Goal: Task Accomplishment & Management: Manage account settings

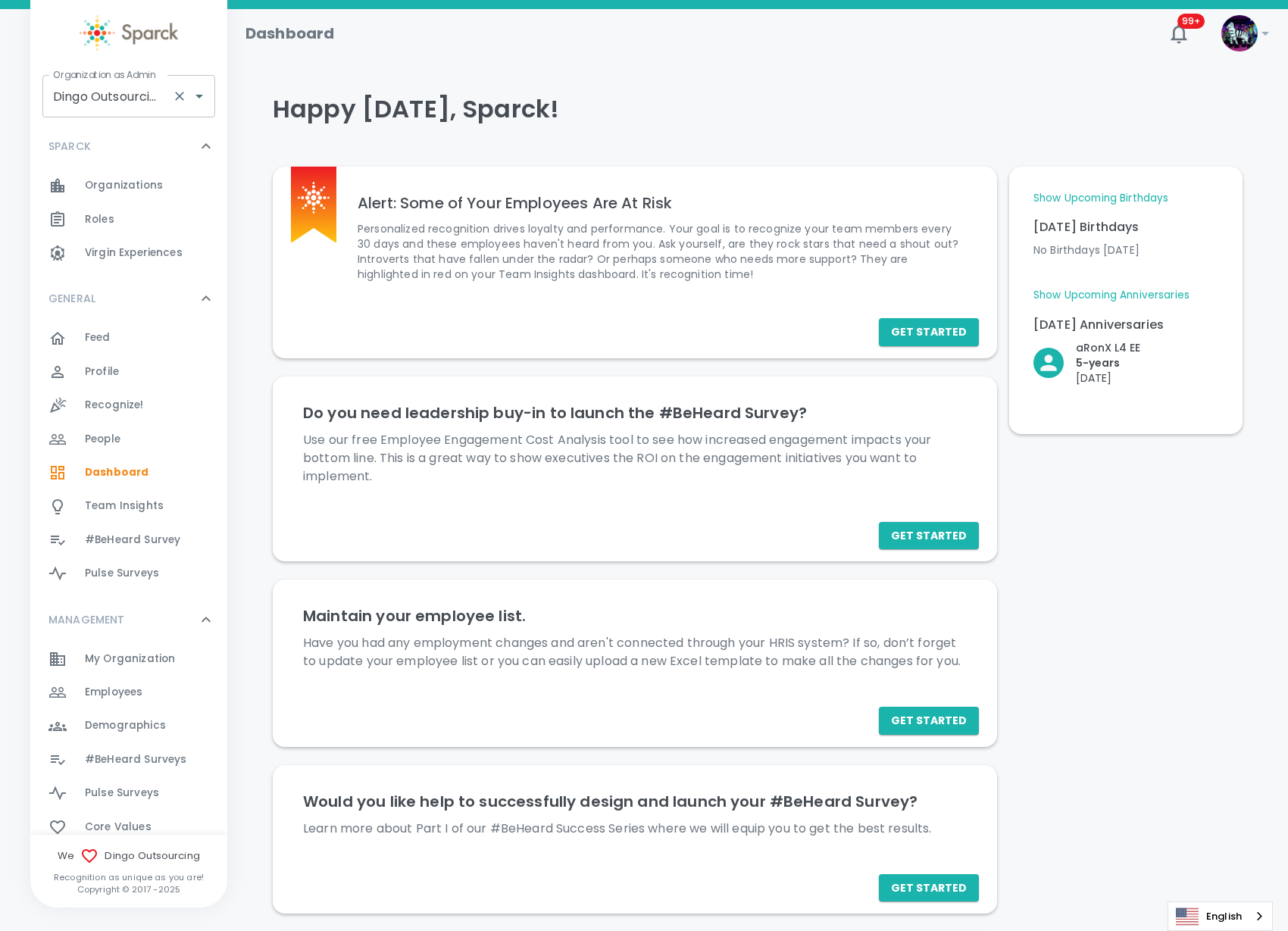
click at [98, 101] on input "Dingo Outsourcing • 793" at bounding box center [107, 96] width 117 height 29
click at [157, 134] on li "Luxer One • 727" at bounding box center [128, 137] width 172 height 27
type input "Luxer One • 727"
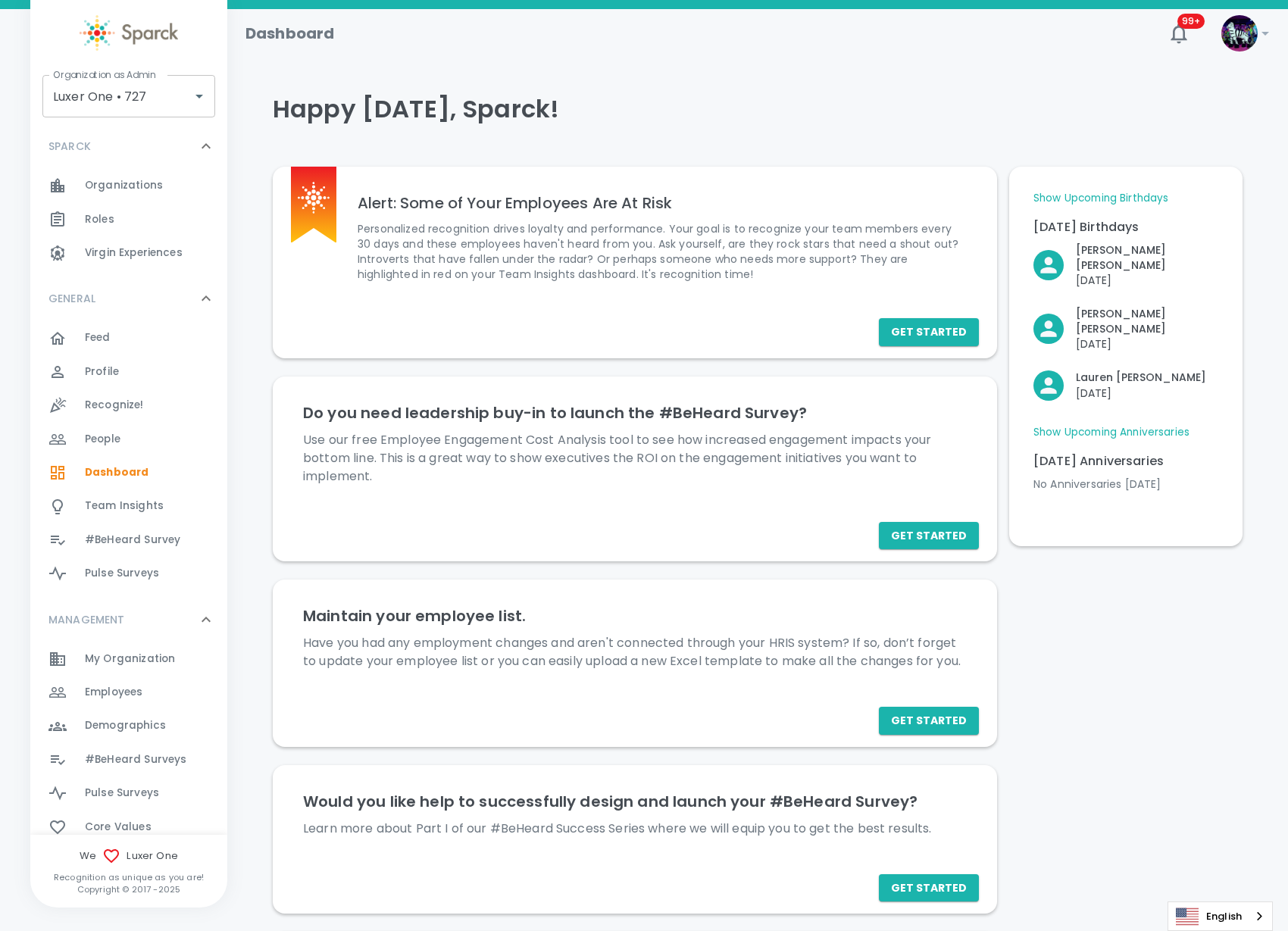
click at [138, 697] on span "Employees" at bounding box center [113, 692] width 57 height 15
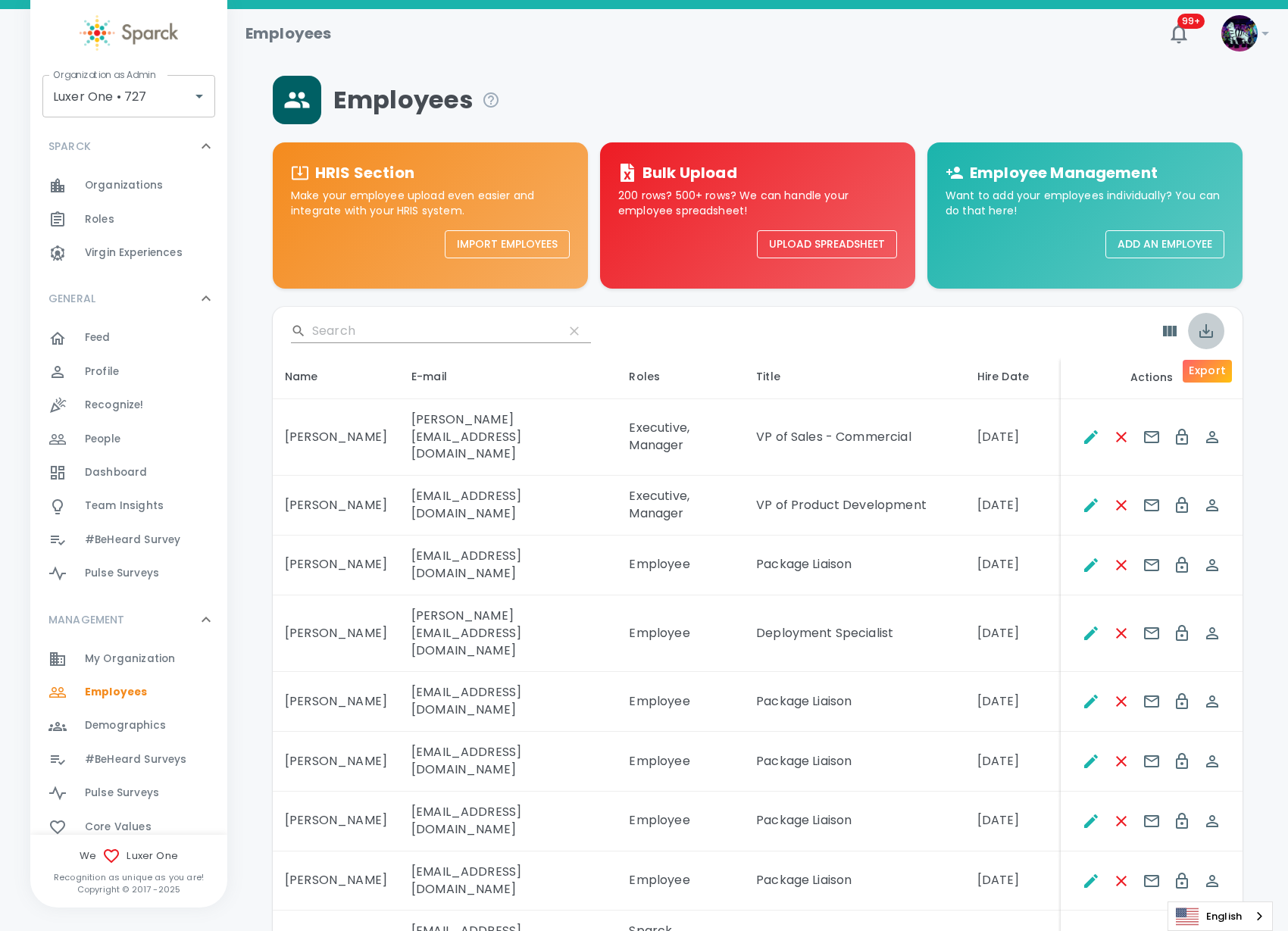
click at [1204, 334] on icon "Export" at bounding box center [1206, 331] width 18 height 18
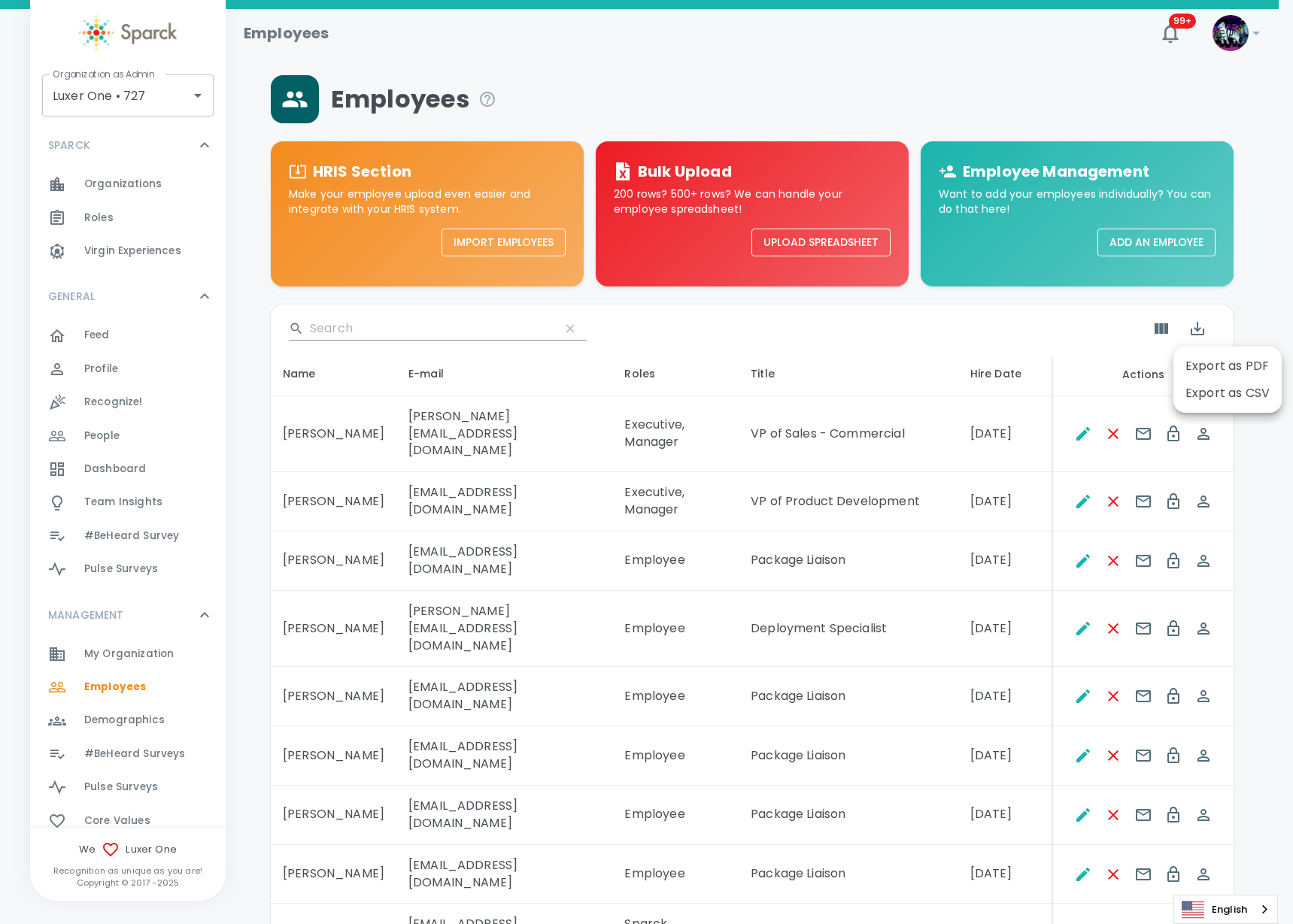
click at [1220, 398] on li "Export as CSV" at bounding box center [1227, 393] width 108 height 27
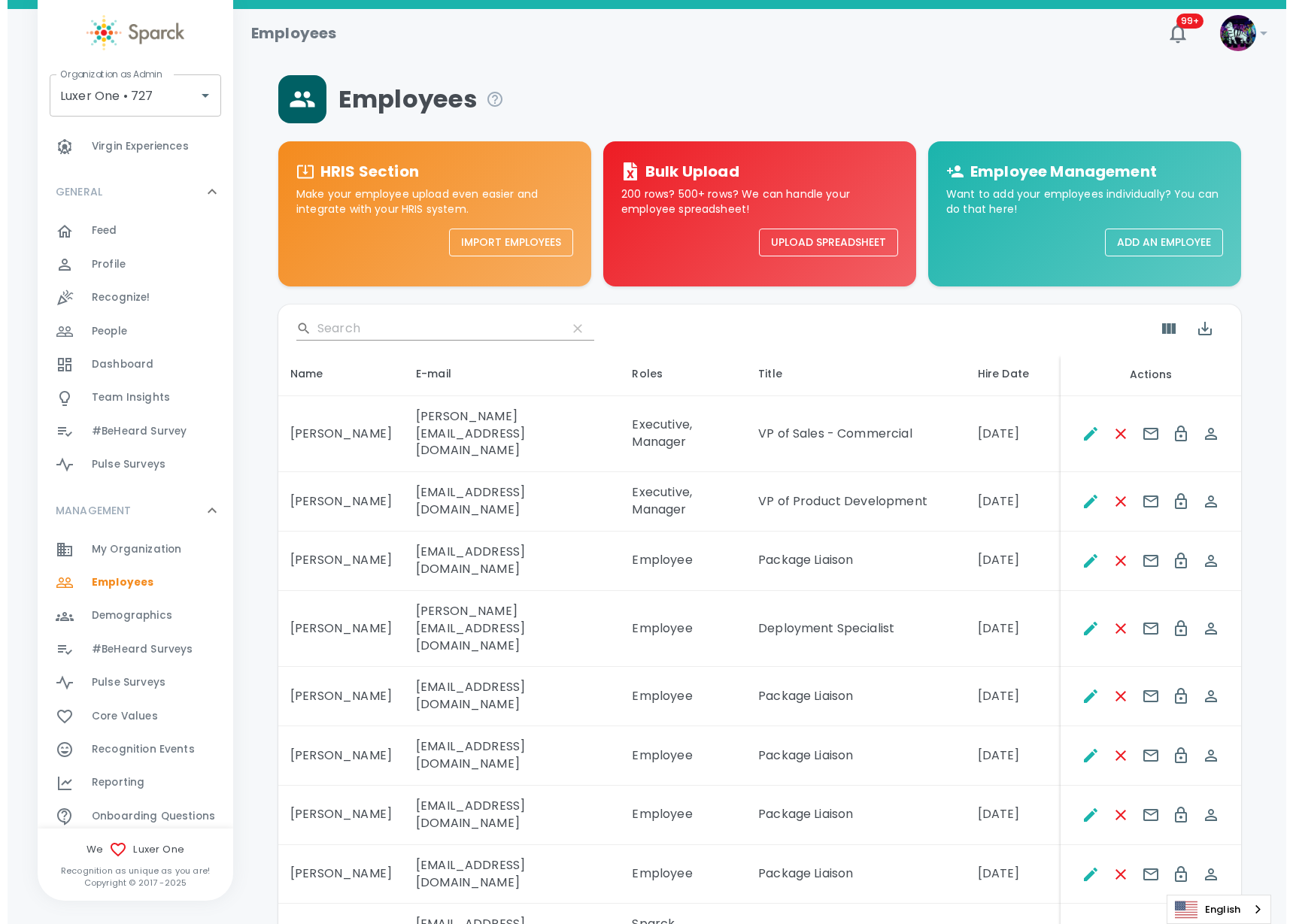
scroll to position [188, 0]
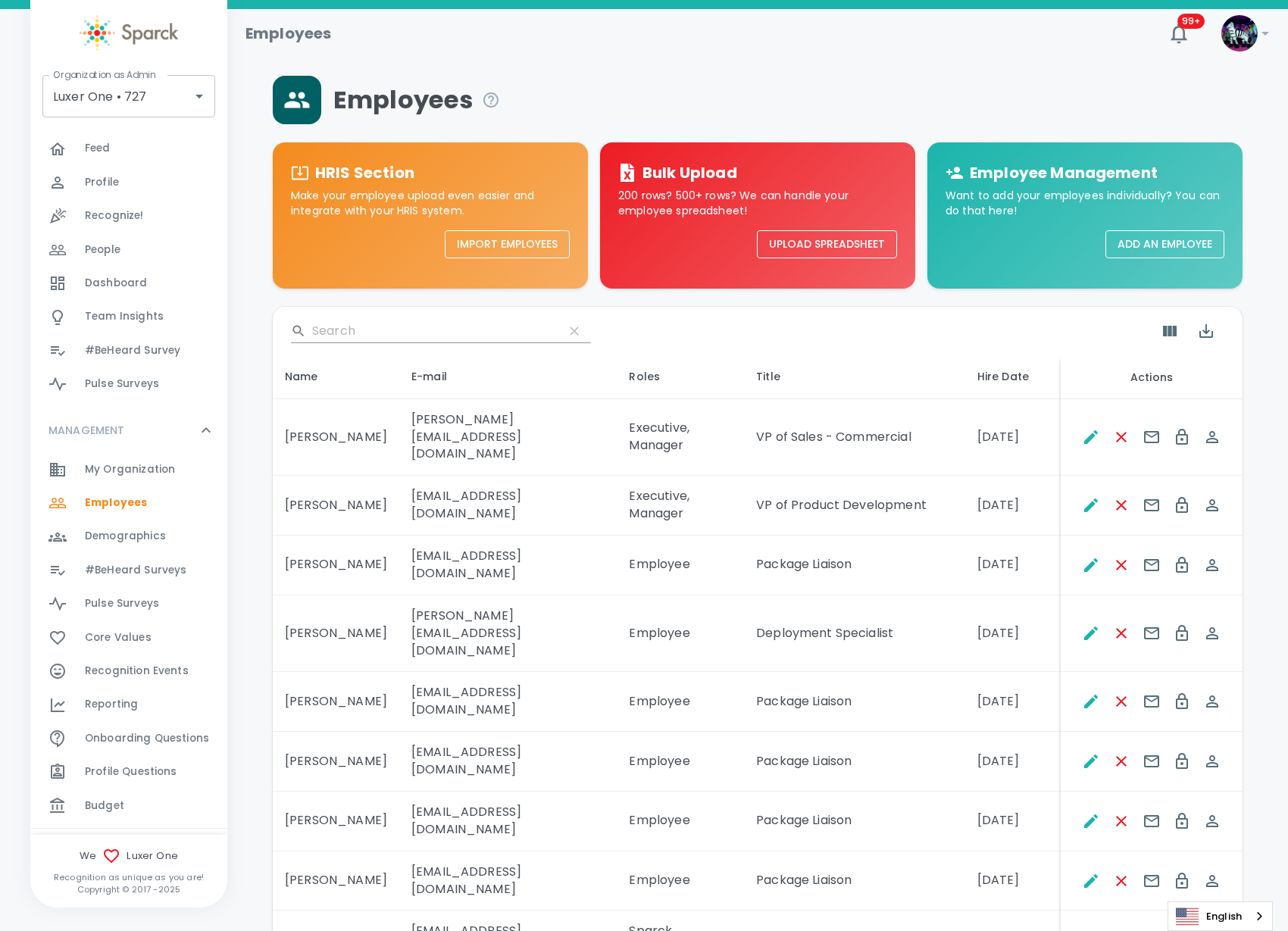
click at [147, 709] on div "Reporting 0" at bounding box center [156, 704] width 142 height 21
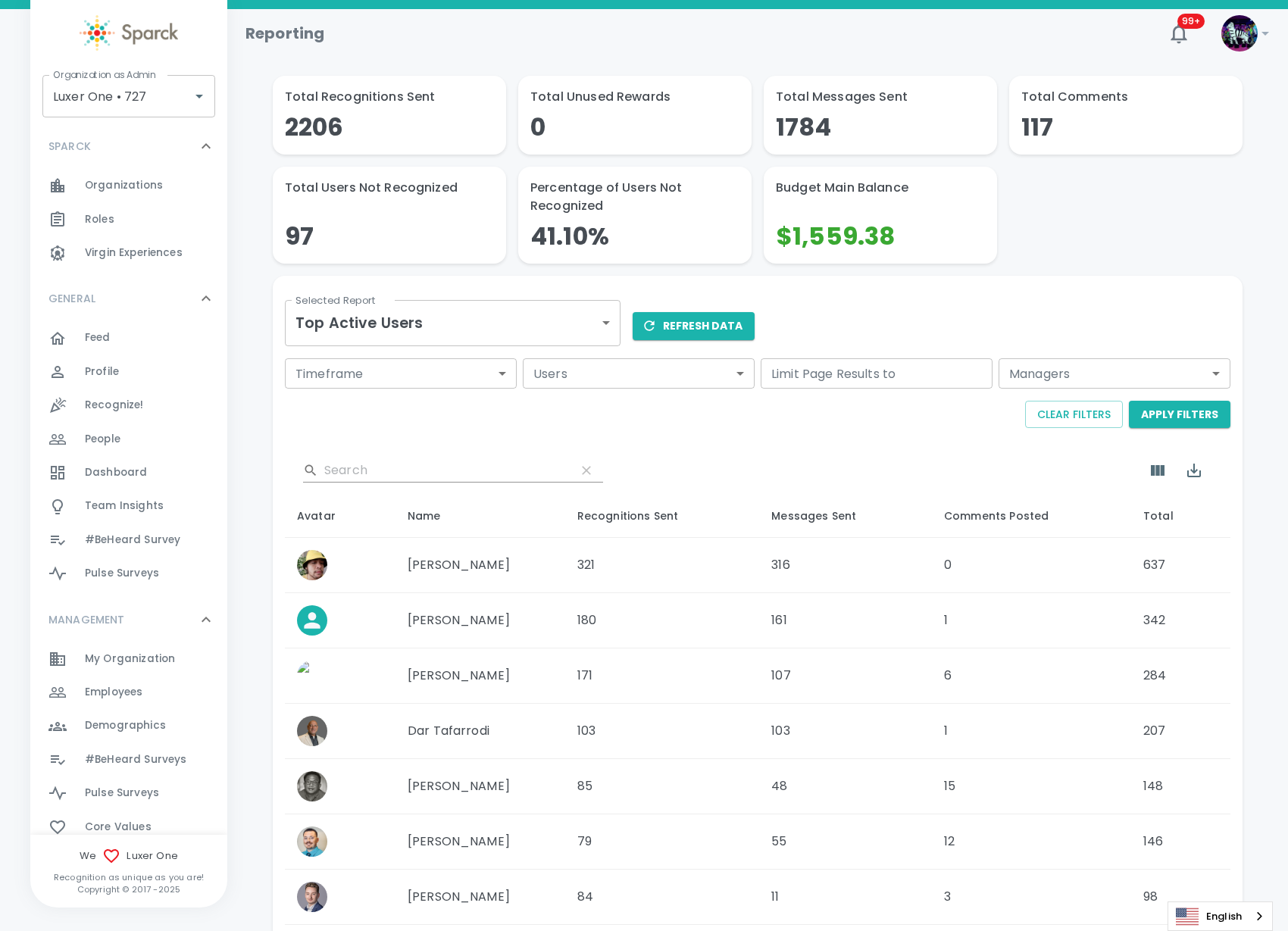
click at [605, 329] on body "Skip Navigation Reporting 99+ ! Organization as Admin Luxer One • 727 Organizat…" at bounding box center [644, 610] width 1288 height 1222
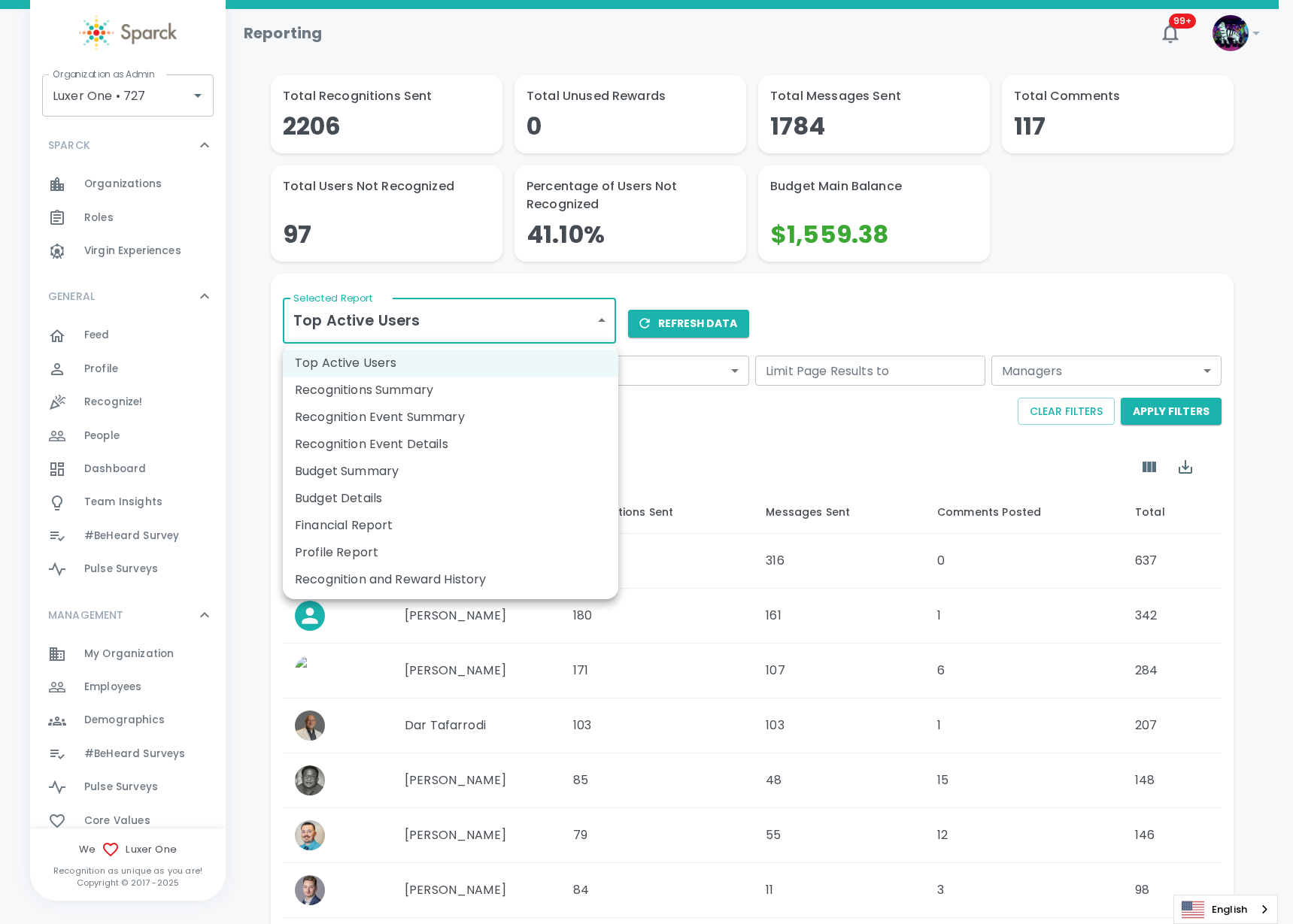
click at [123, 193] on div at bounding box center [646, 462] width 1293 height 924
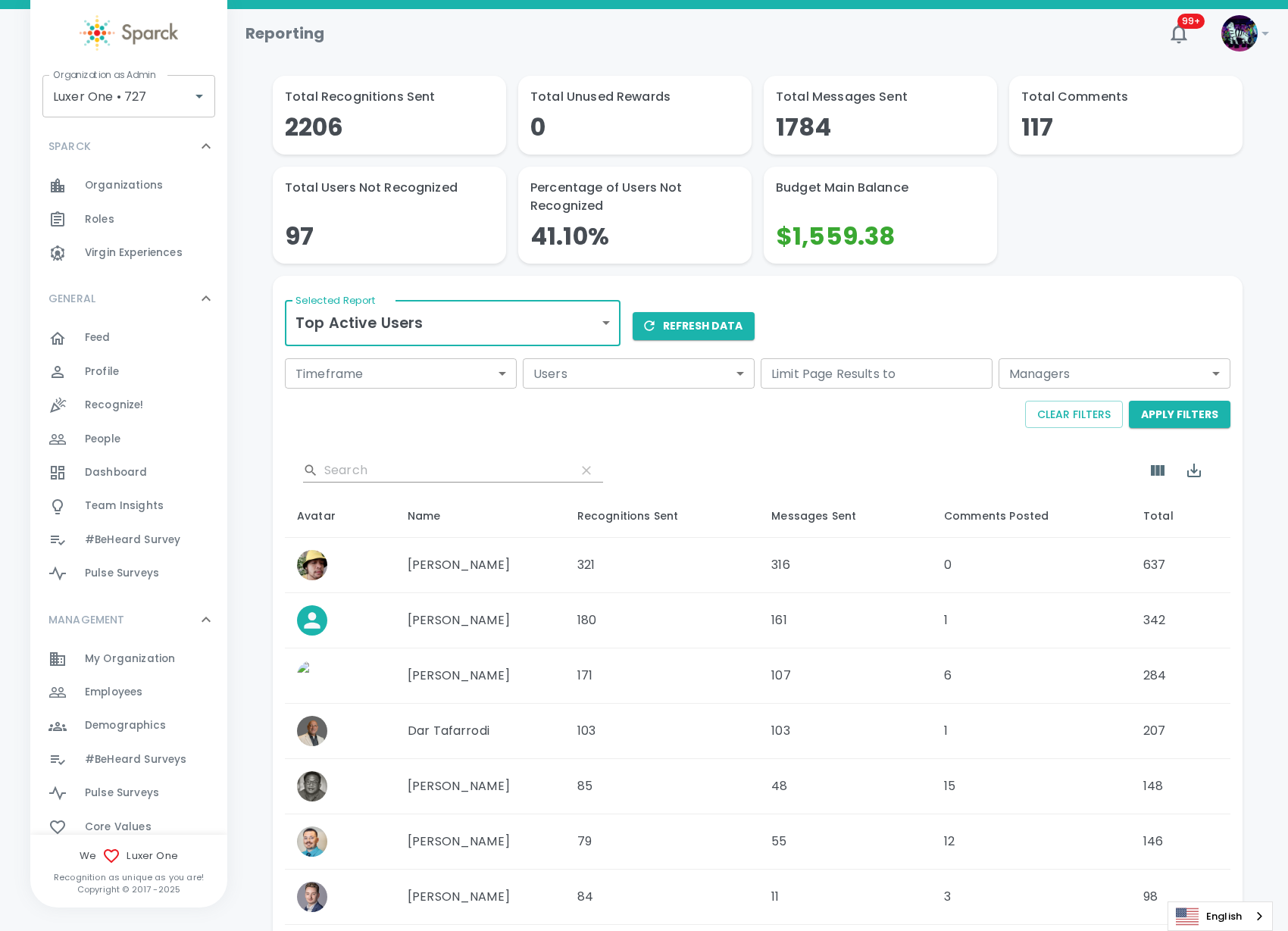
click at [126, 185] on span "Organizations" at bounding box center [124, 186] width 78 height 15
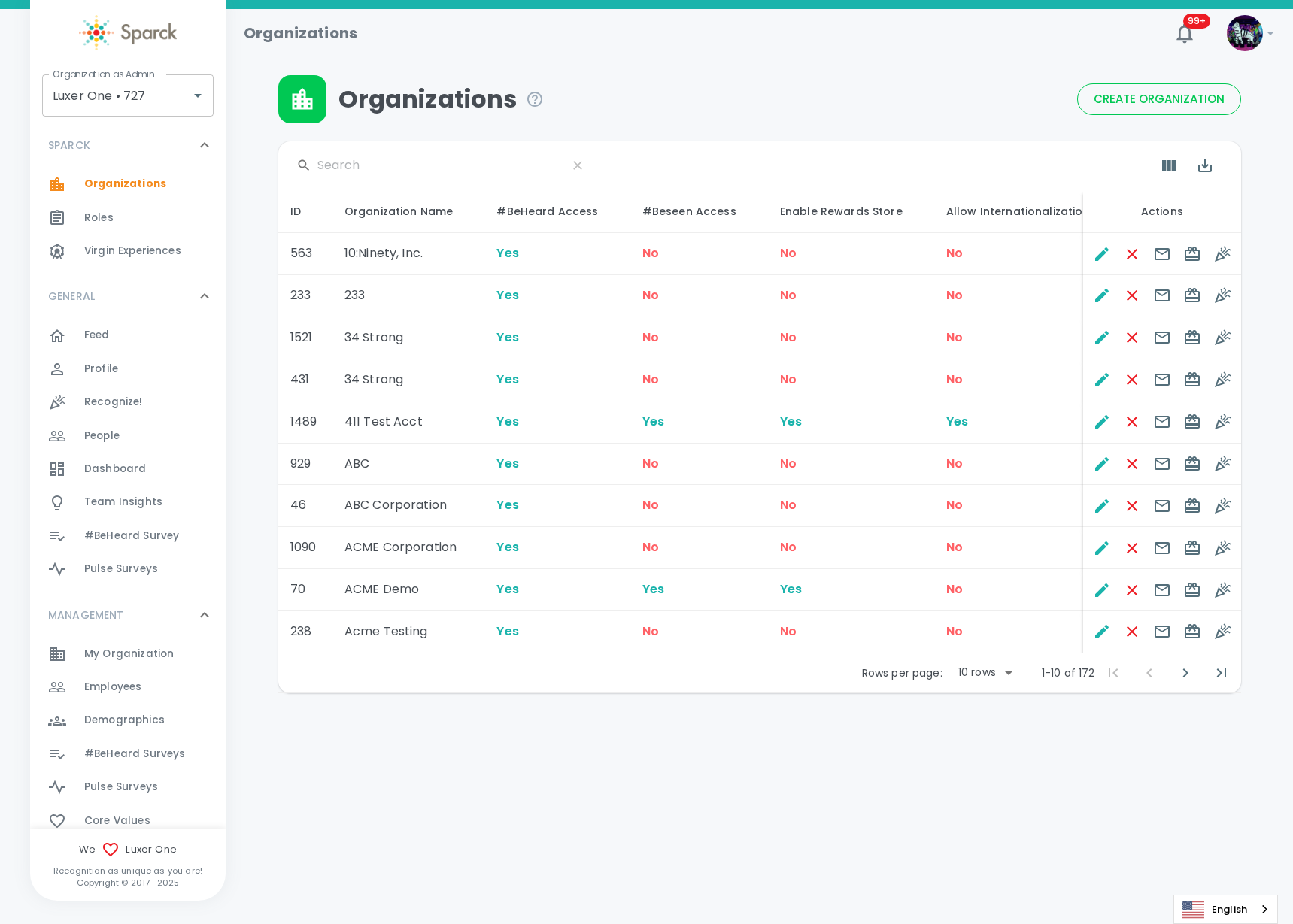
click at [420, 156] on input "Search" at bounding box center [436, 165] width 237 height 24
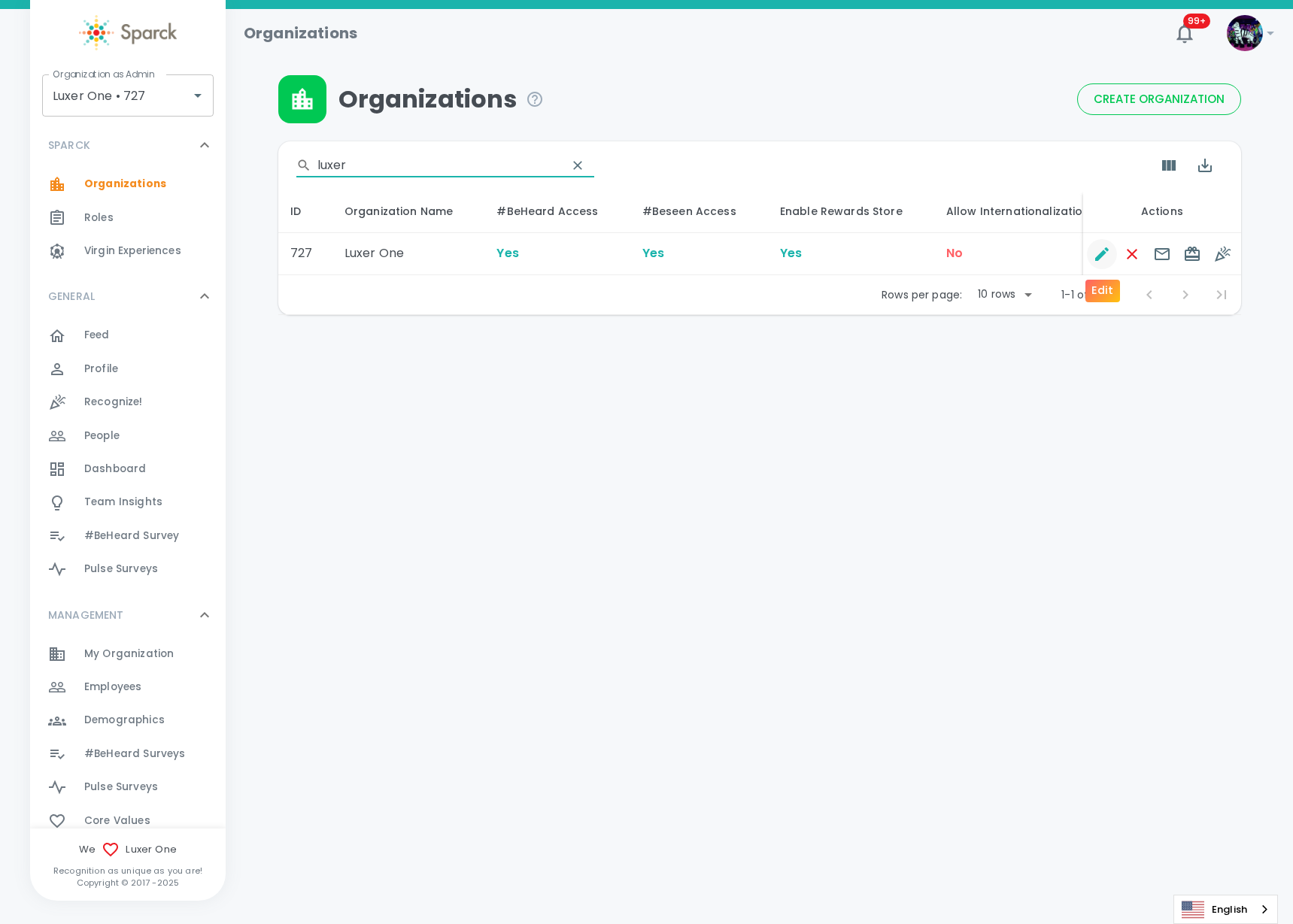
type input "luxer"
click at [1095, 262] on icon "Edit" at bounding box center [1102, 255] width 18 height 18
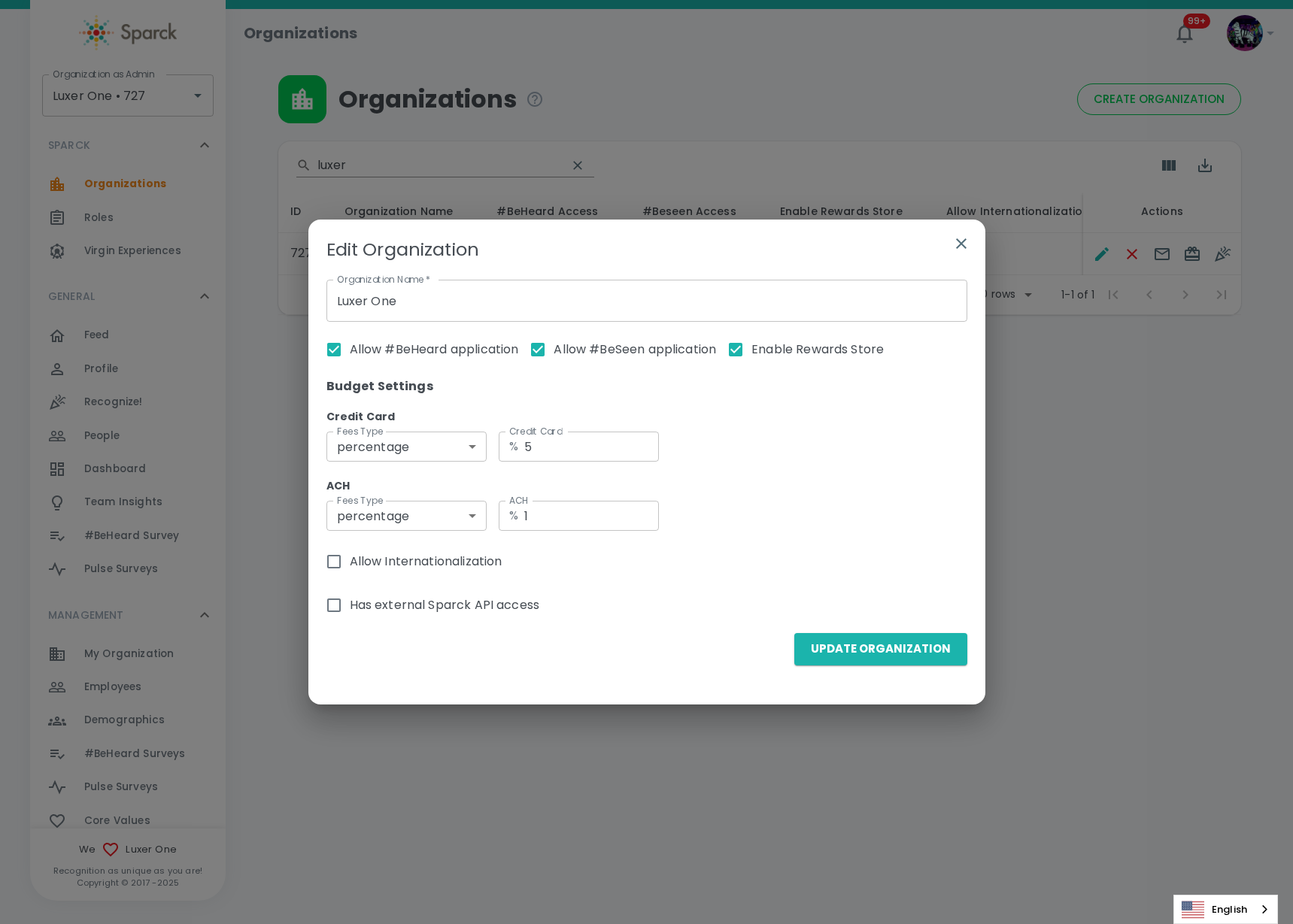
click at [443, 393] on body "Skip Navigation Organizations 99+ ! Organization as Admin Luxer One • 727 Organ…" at bounding box center [646, 197] width 1293 height 393
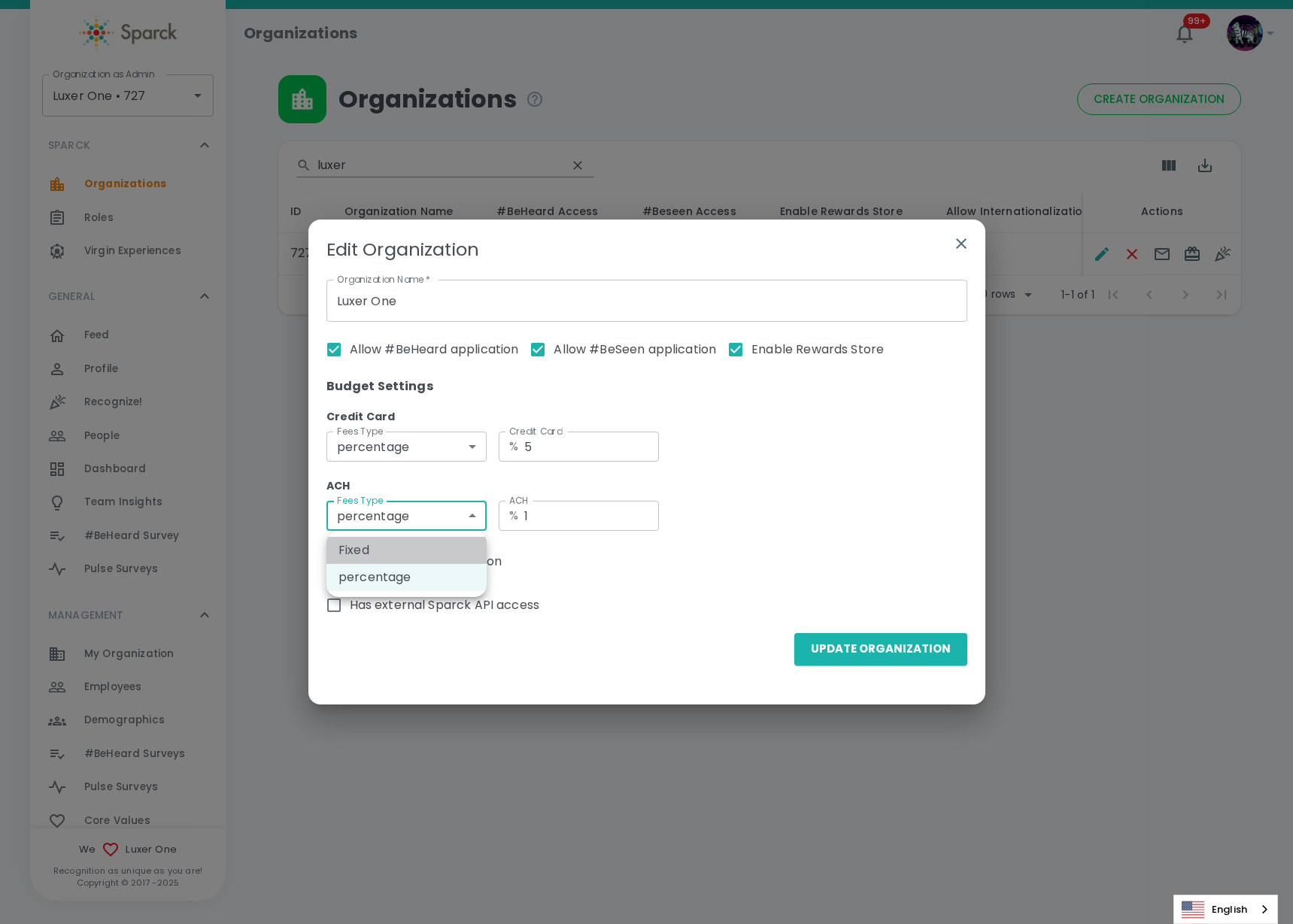
click at [425, 551] on li "Fixed" at bounding box center [407, 550] width 160 height 27
type input "fixed"
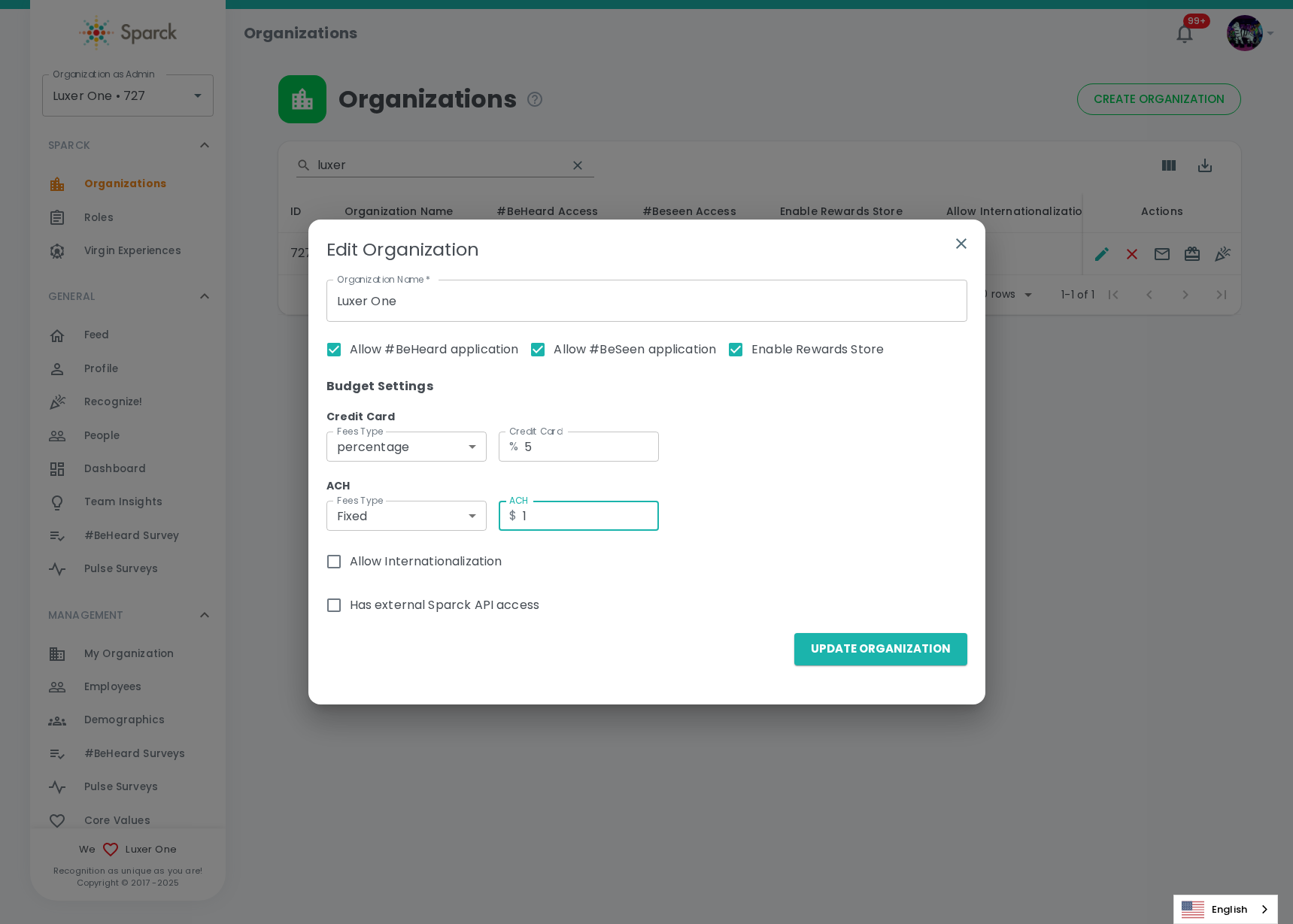
drag, startPoint x: 544, startPoint y: 521, endPoint x: 512, endPoint y: 521, distance: 32.0
click at [512, 521] on div "$ 1 ACH" at bounding box center [579, 516] width 160 height 30
type input "5"
click at [773, 509] on div "ACH Fees Type Fixed fixed Fees Type ACH $ 5 ACH" at bounding box center [646, 505] width 641 height 57
click at [829, 663] on button "Update Organization" at bounding box center [880, 649] width 173 height 31
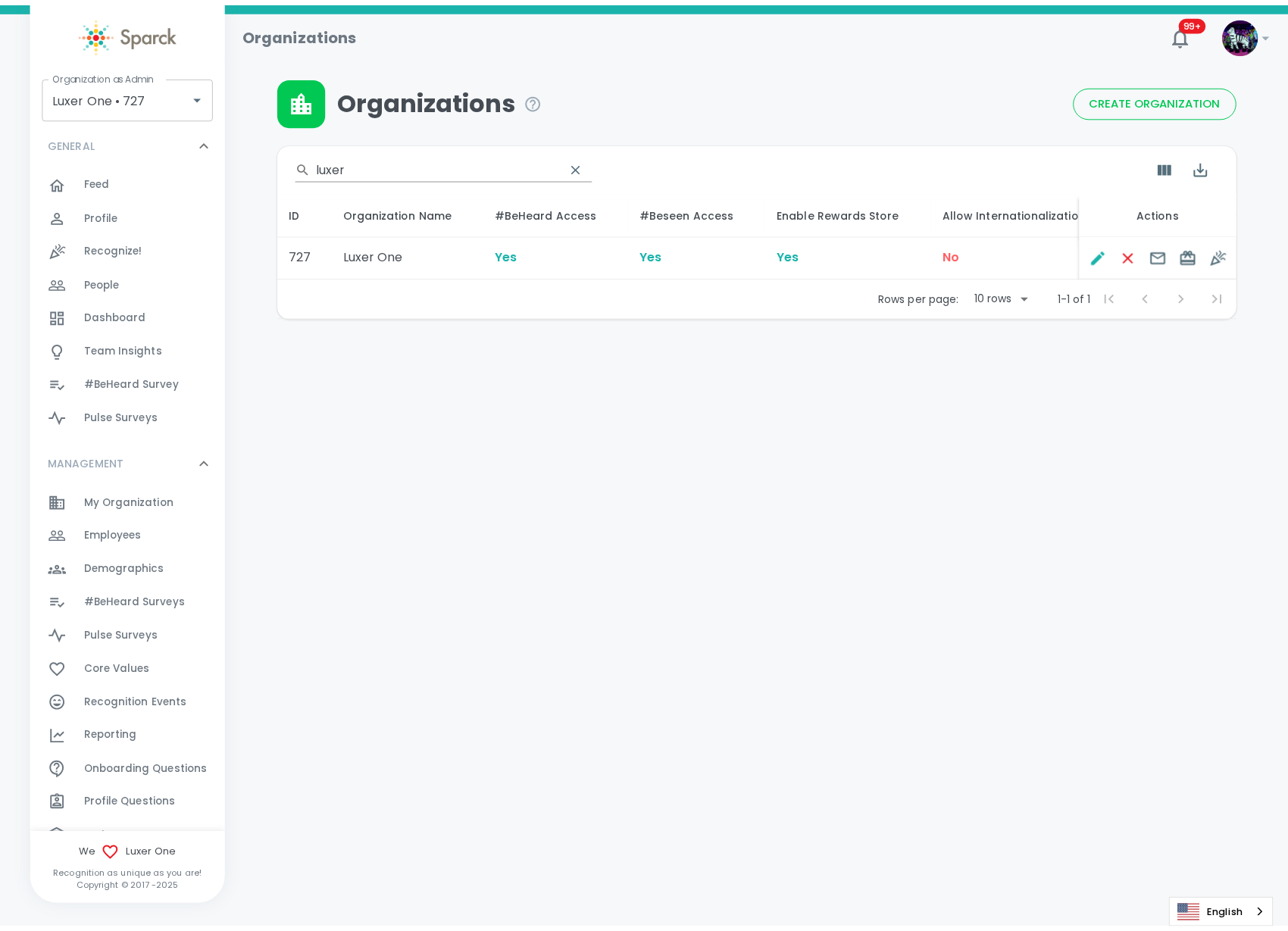
scroll to position [189, 0]
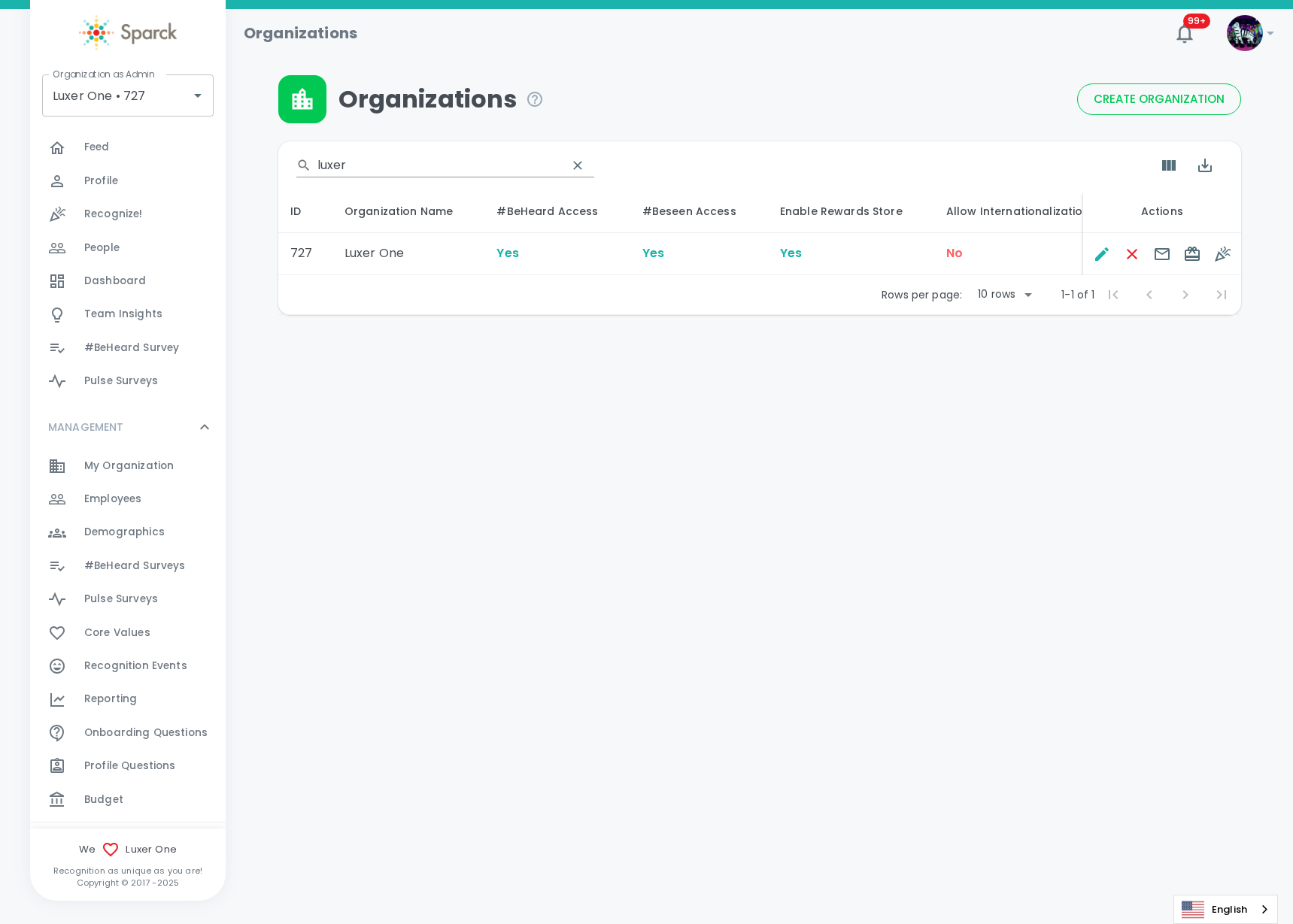
click at [173, 706] on div "Reporting 0" at bounding box center [155, 698] width 141 height 21
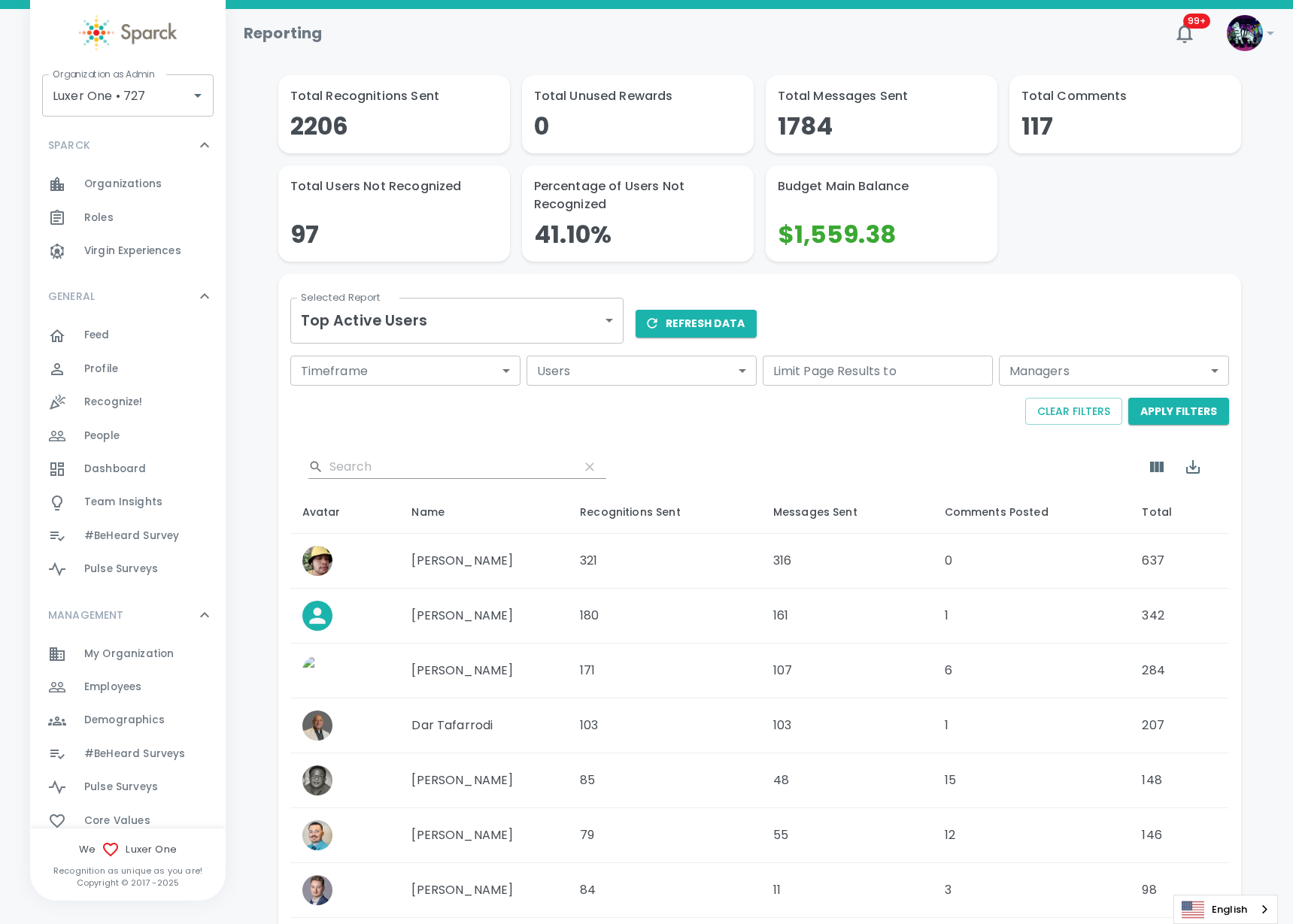
click at [496, 315] on body "Skip Navigation Reporting 99+ ! Organization as Admin Luxer One • 727 Organizat…" at bounding box center [646, 606] width 1293 height 1212
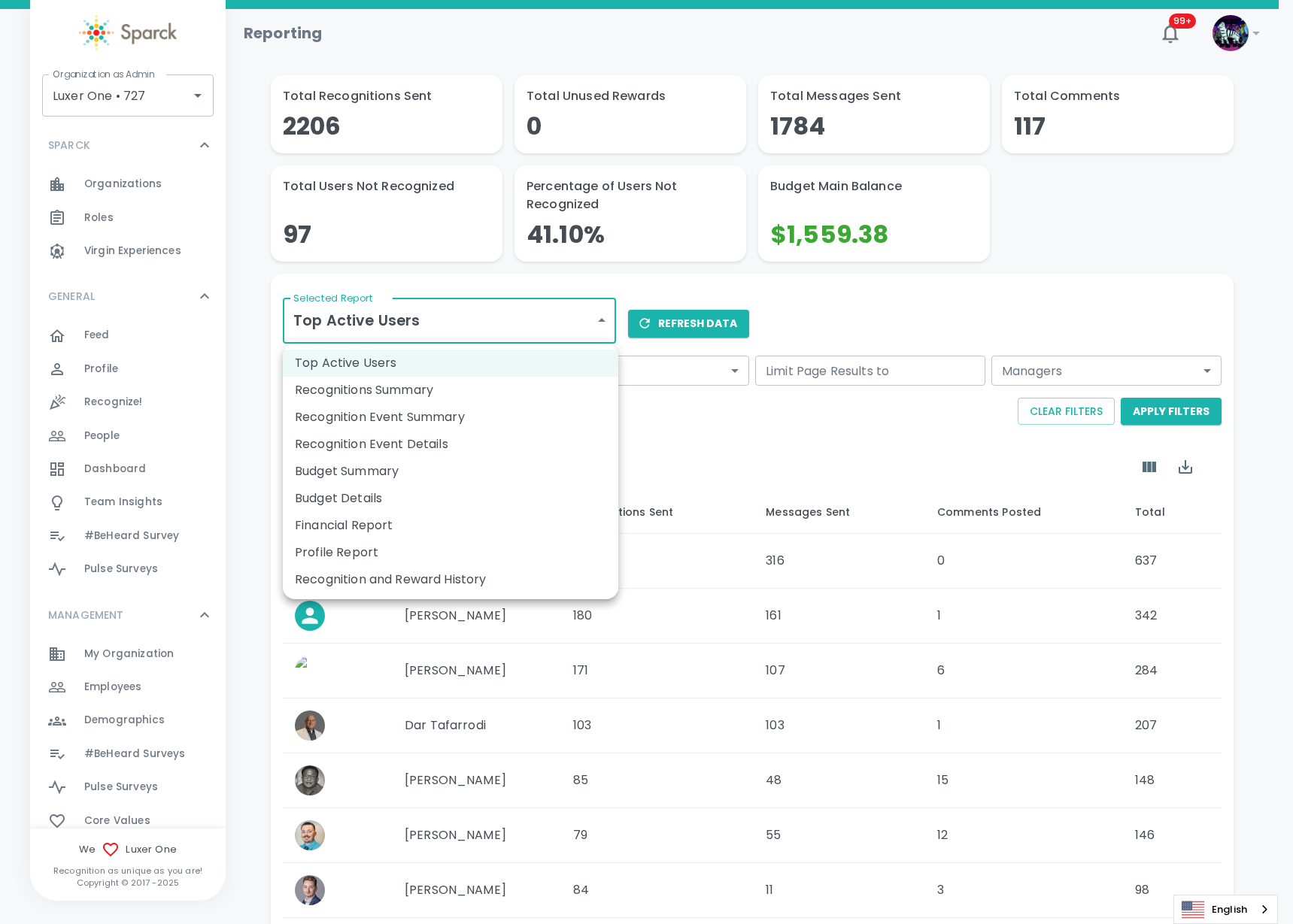
click at [420, 579] on li "Recognition and Reward History" at bounding box center [451, 579] width 336 height 27
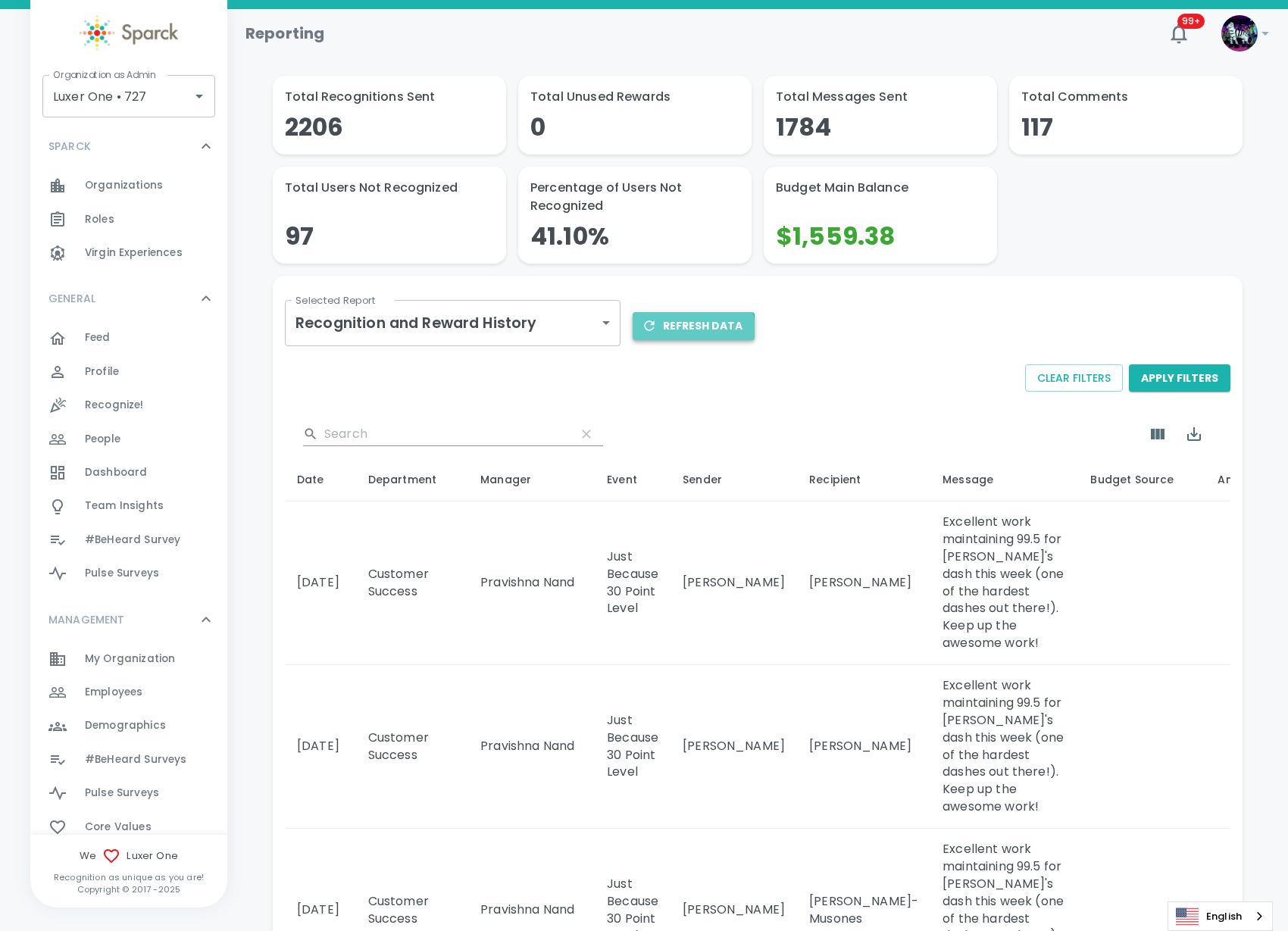
click at [672, 331] on button "Refresh Data" at bounding box center [694, 326] width 122 height 28
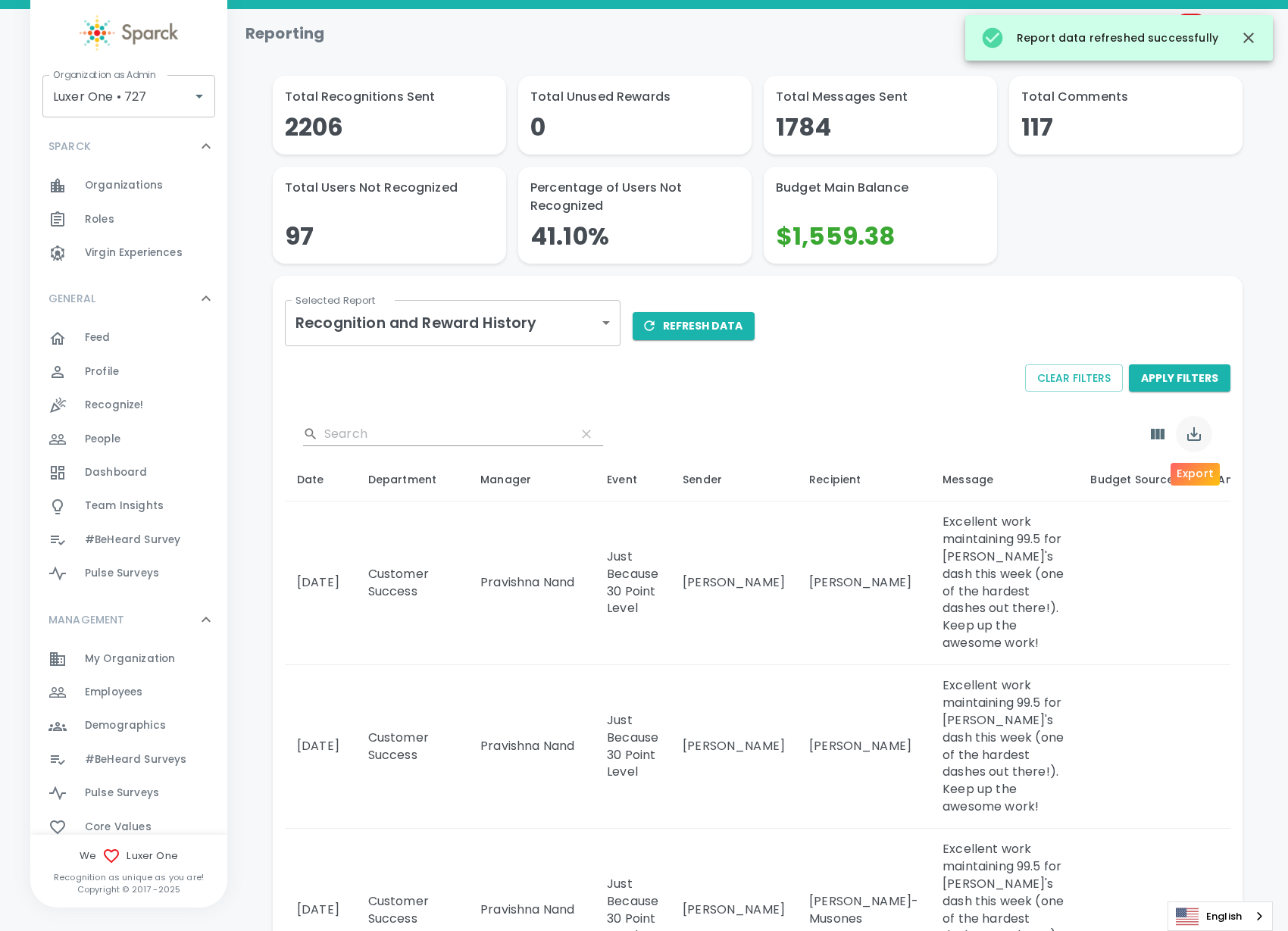
click at [1200, 439] on icon "Export" at bounding box center [1194, 434] width 13 height 13
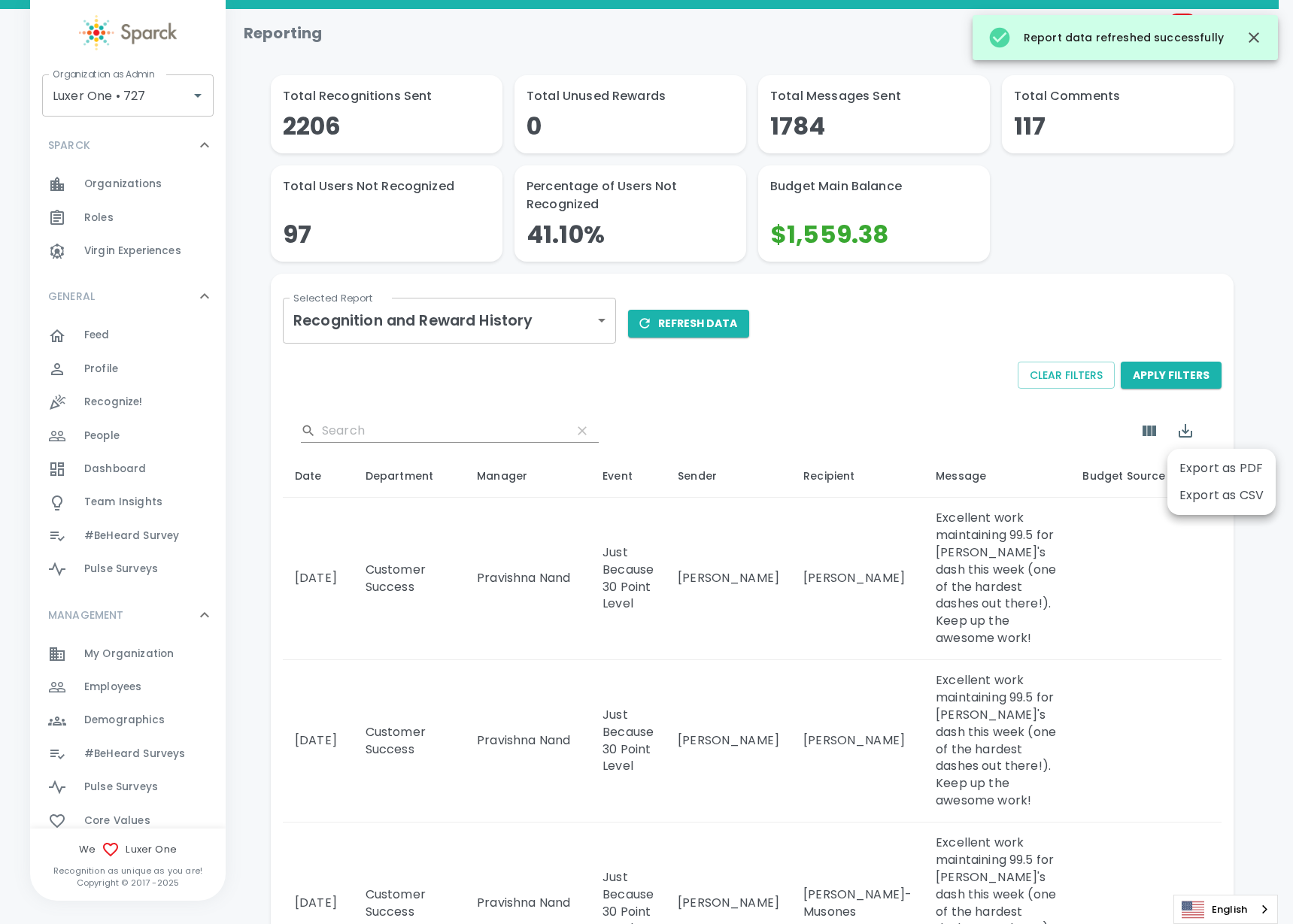
click at [1216, 491] on li "Export as CSV" at bounding box center [1221, 495] width 108 height 27
